Goal: Navigation & Orientation: Understand site structure

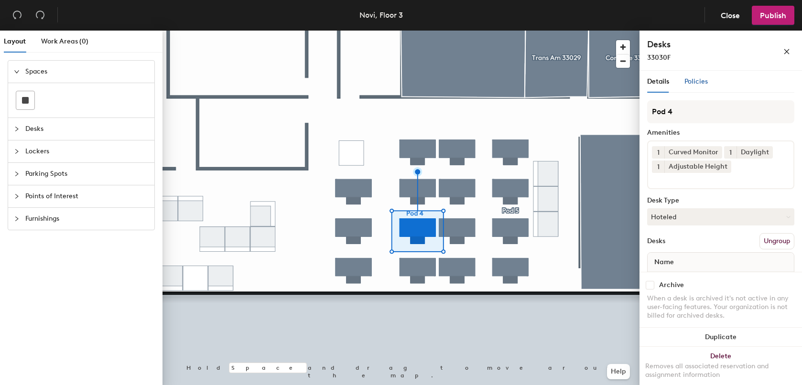
click at [700, 86] on div "Policies" at bounding box center [696, 82] width 23 height 11
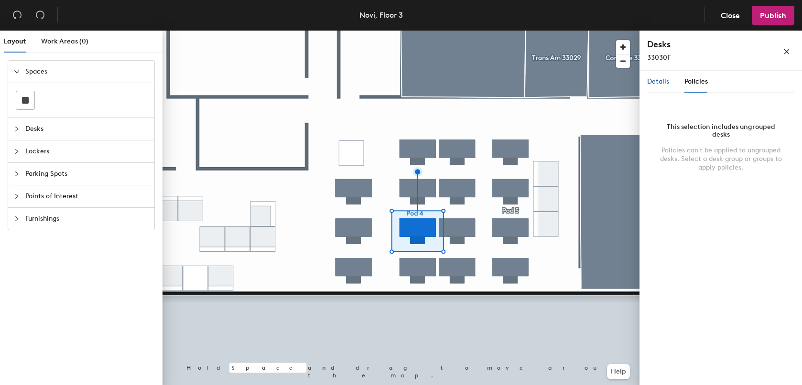
click at [657, 85] on span "Details" at bounding box center [658, 81] width 22 height 8
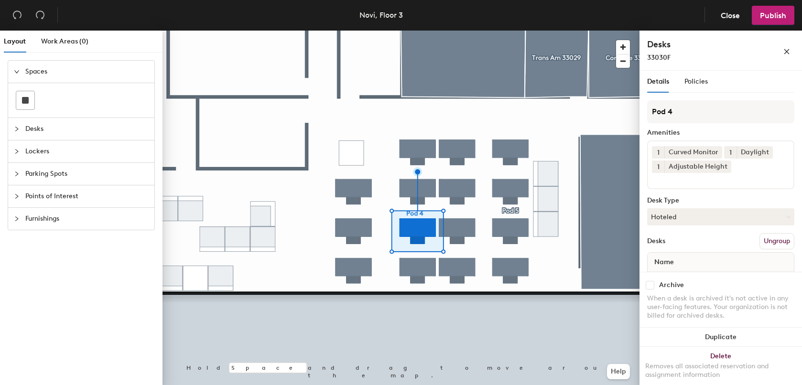
click at [34, 130] on span "Desks" at bounding box center [86, 129] width 123 height 22
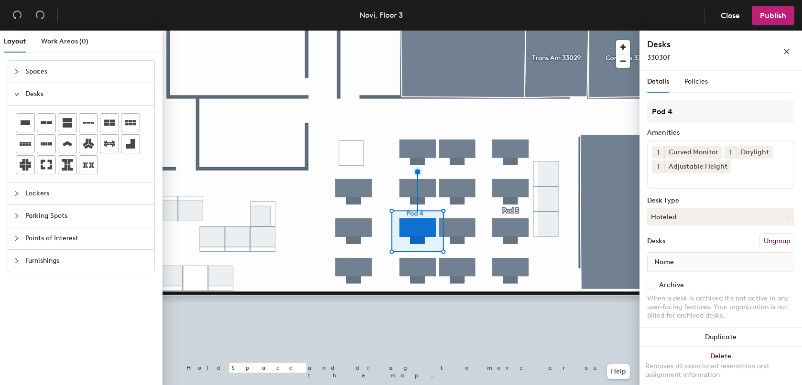
click at [40, 195] on span "Lockers" at bounding box center [86, 194] width 123 height 22
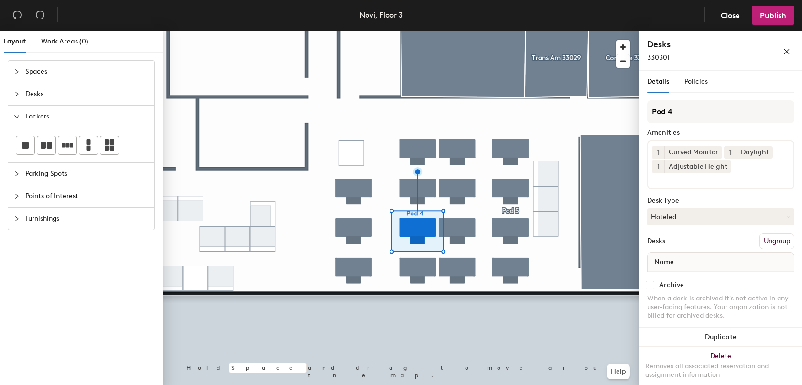
click at [40, 176] on span "Parking Spots" at bounding box center [86, 174] width 123 height 22
click at [39, 196] on span "Points of Interest" at bounding box center [86, 197] width 123 height 22
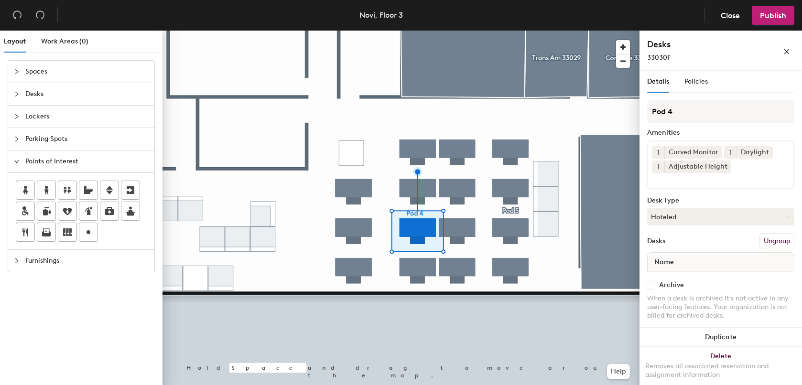
click at [45, 261] on span "Furnishings" at bounding box center [86, 261] width 123 height 22
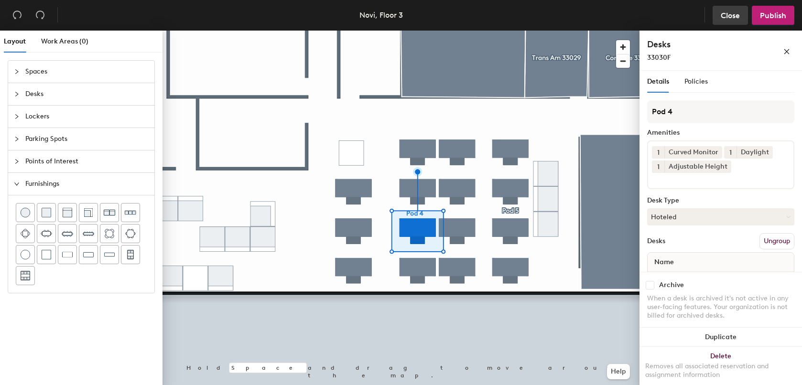
click at [719, 18] on button "Close" at bounding box center [730, 15] width 35 height 19
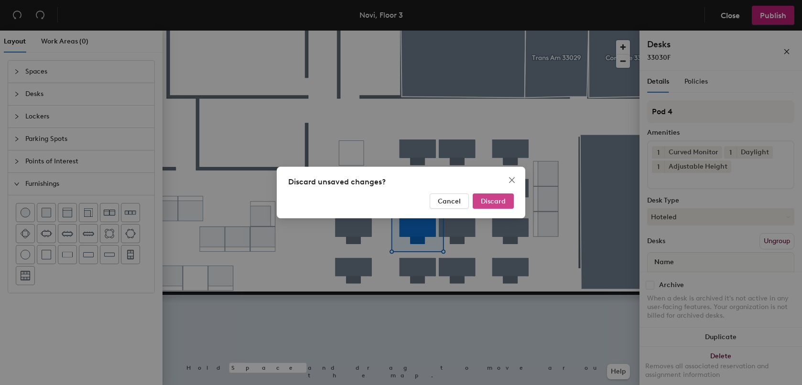
click at [492, 203] on span "Discard" at bounding box center [493, 201] width 25 height 8
